Goal: Task Accomplishment & Management: Use online tool/utility

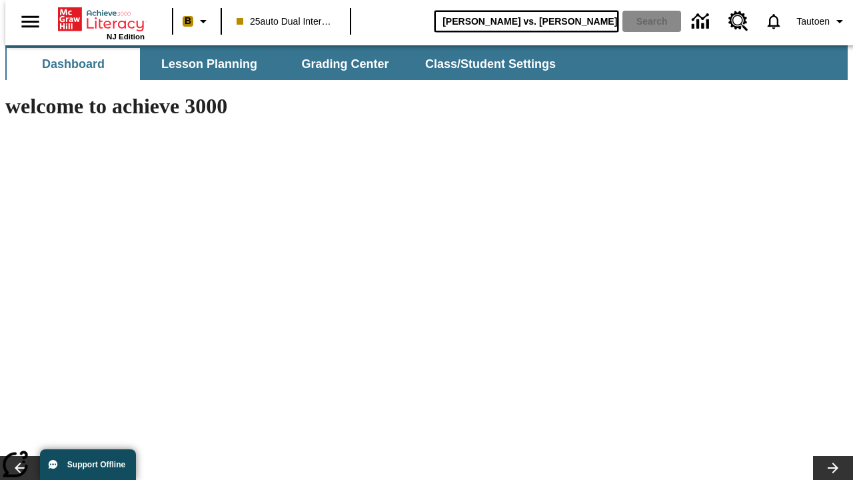
type input "Michelangelo vs. Leonardo"
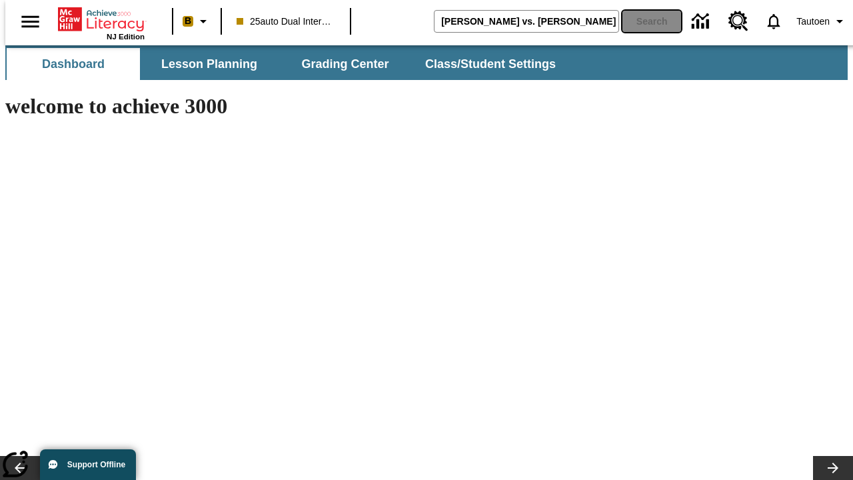
click at [643, 21] on button "Search" at bounding box center [651, 21] width 59 height 21
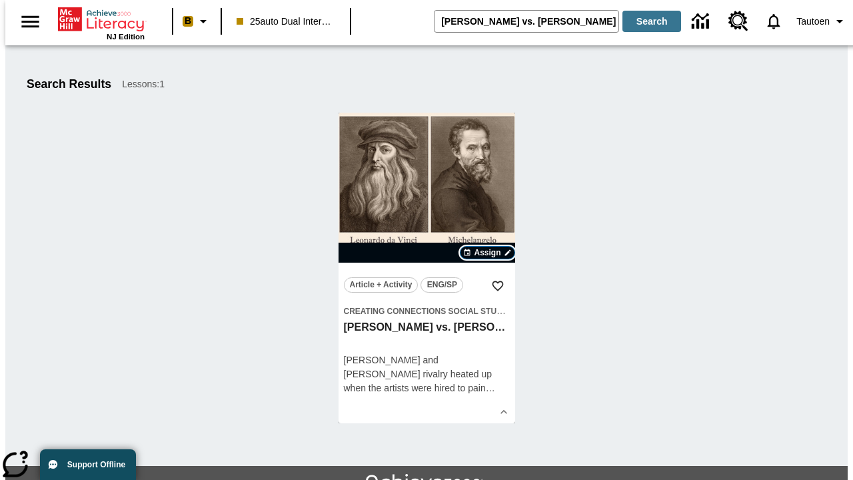
click at [488, 252] on span "Assign" at bounding box center [487, 252] width 27 height 12
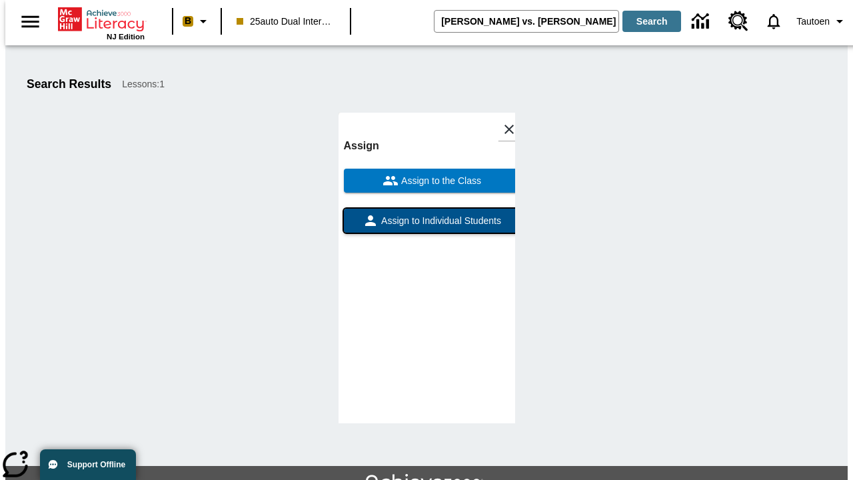
click at [426, 214] on span "Assign to Individual Students" at bounding box center [439, 221] width 123 height 14
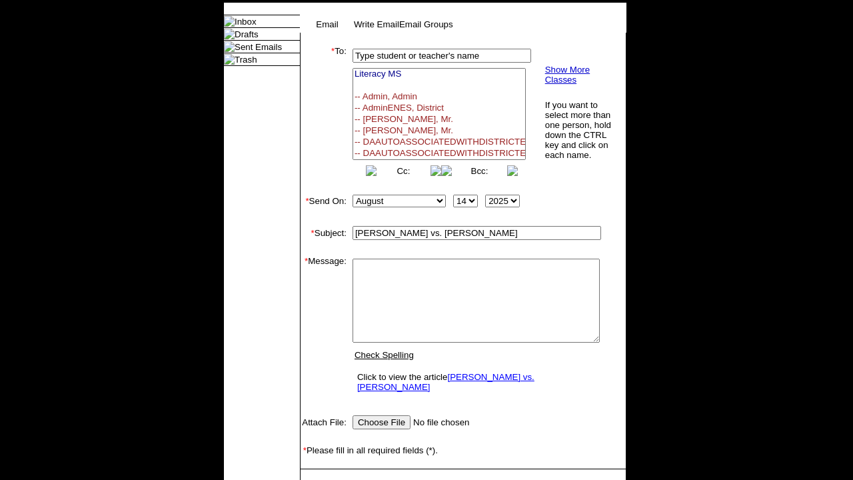
select select
click at [320, 479] on link "Send" at bounding box center [319, 489] width 21 height 10
